Goal: Navigation & Orientation: Find specific page/section

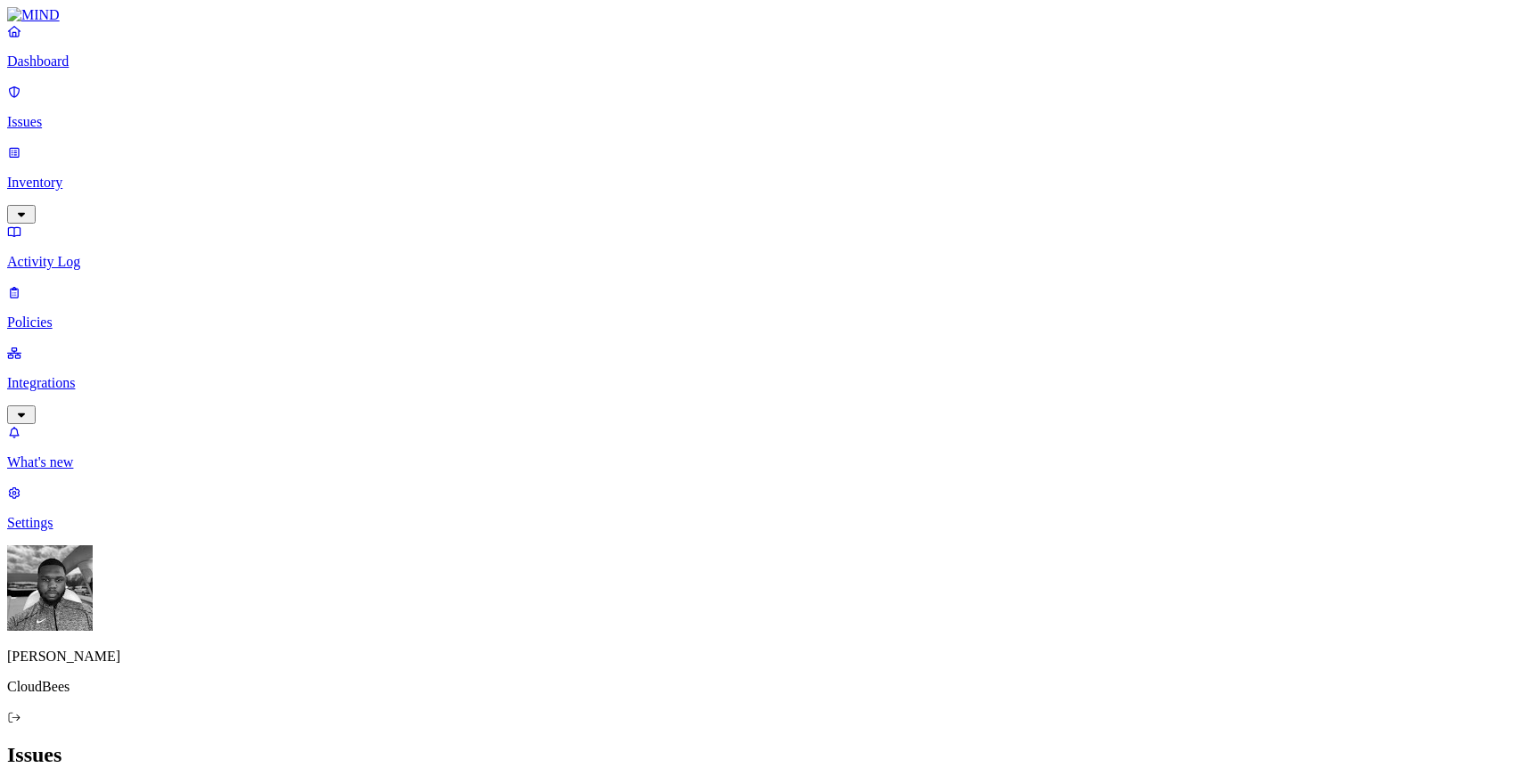
click at [97, 375] on p "Integrations" at bounding box center [770, 383] width 1525 height 16
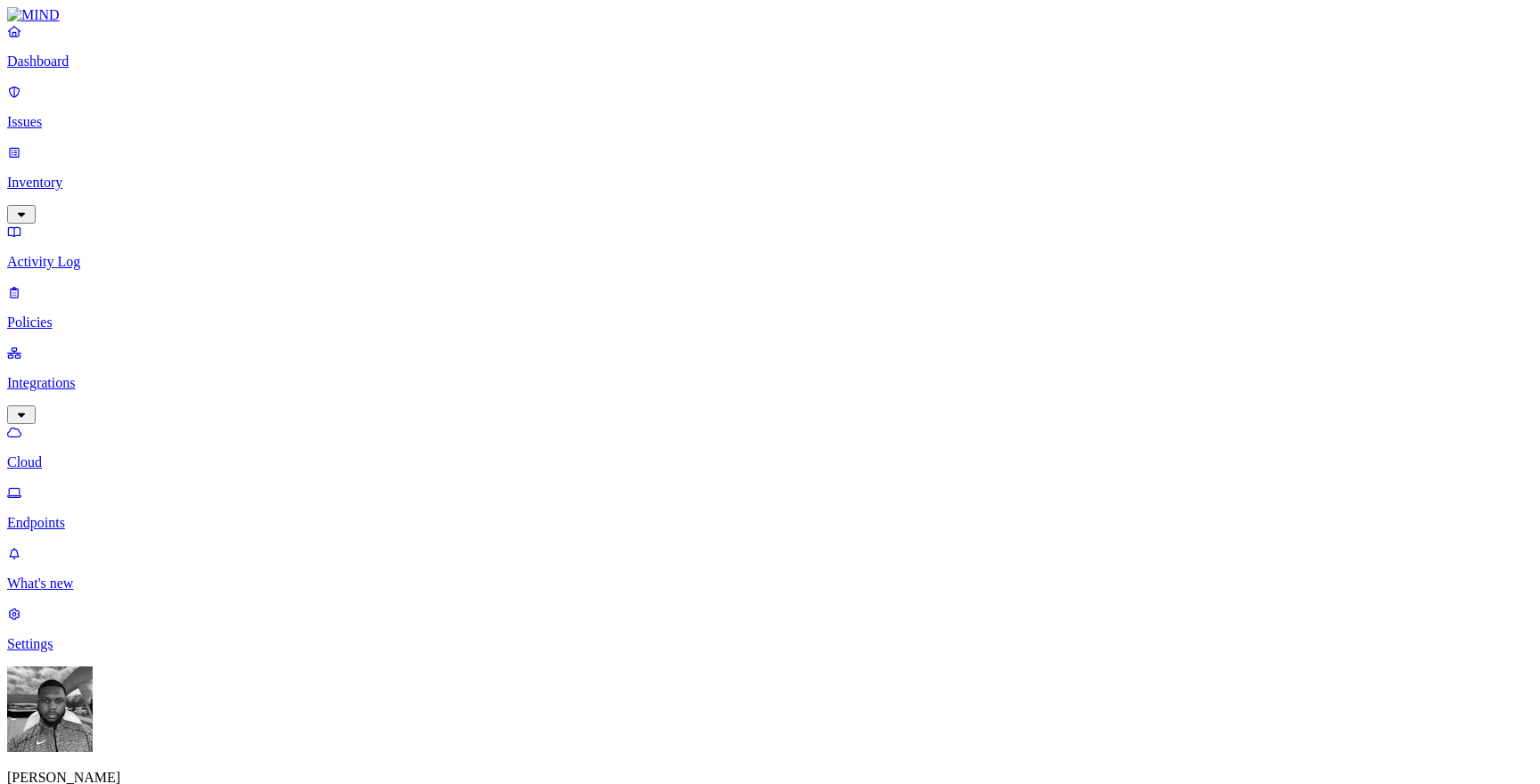
click at [116, 515] on p "Endpoints" at bounding box center [770, 523] width 1525 height 16
